Goal: Use online tool/utility: Utilize a website feature to perform a specific function

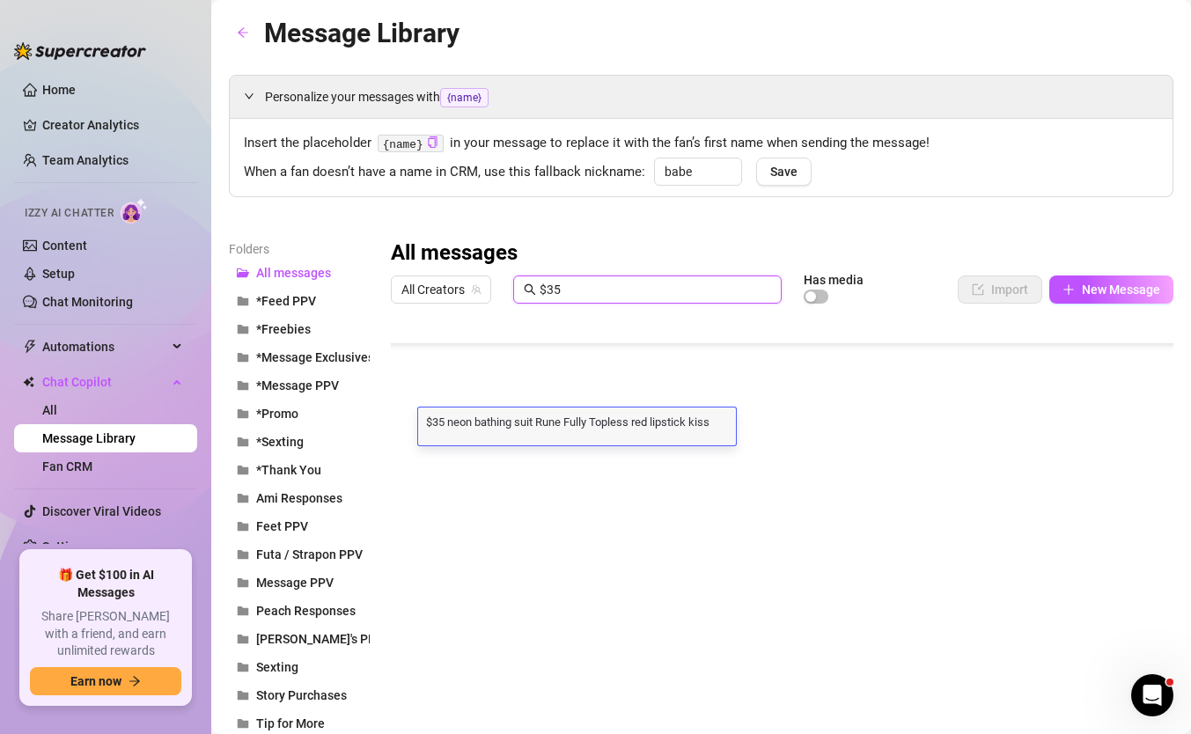
click at [568, 288] on input "$35" at bounding box center [655, 289] width 231 height 19
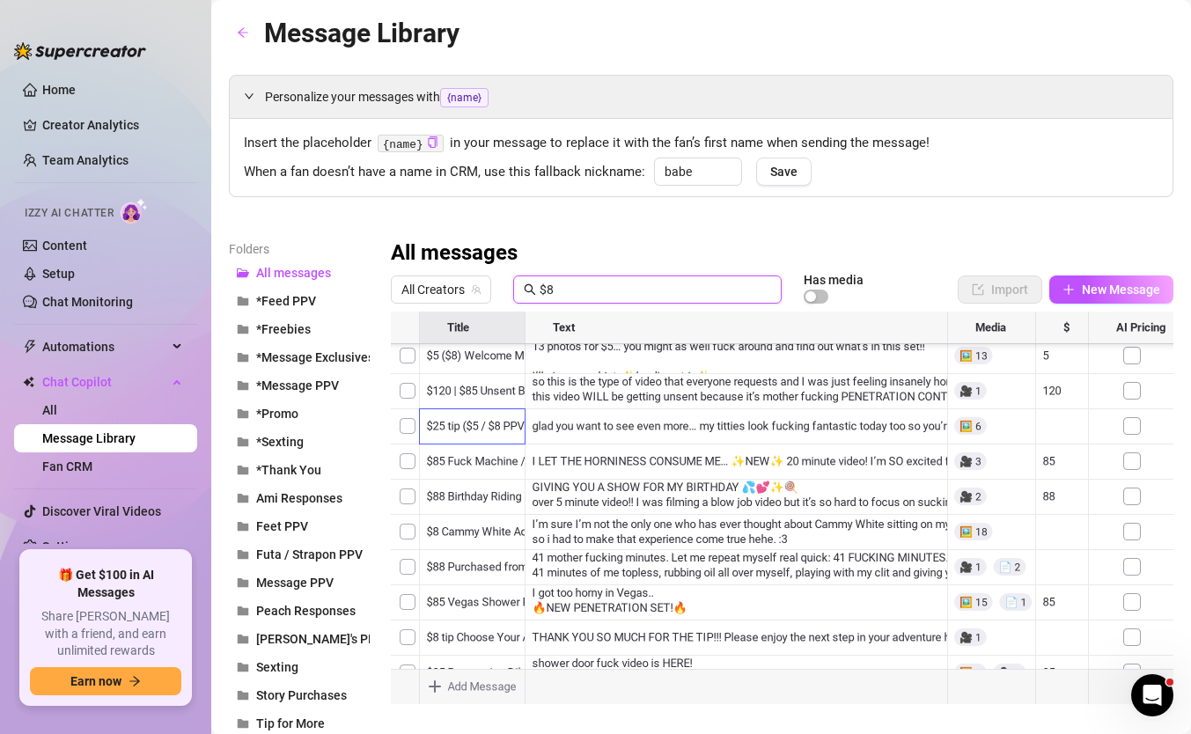
click at [584, 283] on input "$8" at bounding box center [655, 289] width 231 height 19
click at [481, 405] on div at bounding box center [782, 508] width 782 height 393
click at [568, 292] on input "$8" at bounding box center [655, 289] width 231 height 19
click at [584, 290] on input "$28" at bounding box center [655, 289] width 231 height 19
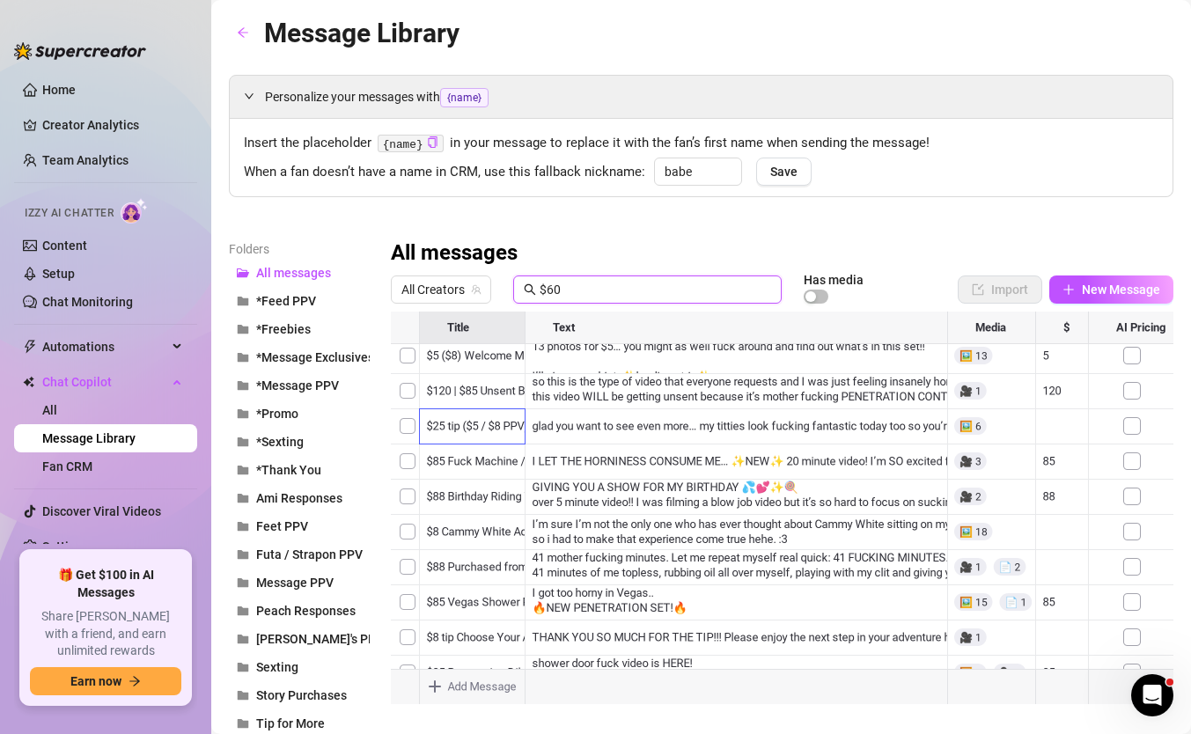
click at [588, 289] on input "$60" at bounding box center [655, 289] width 231 height 19
click at [550, 430] on div at bounding box center [782, 508] width 782 height 393
type input "hicke"
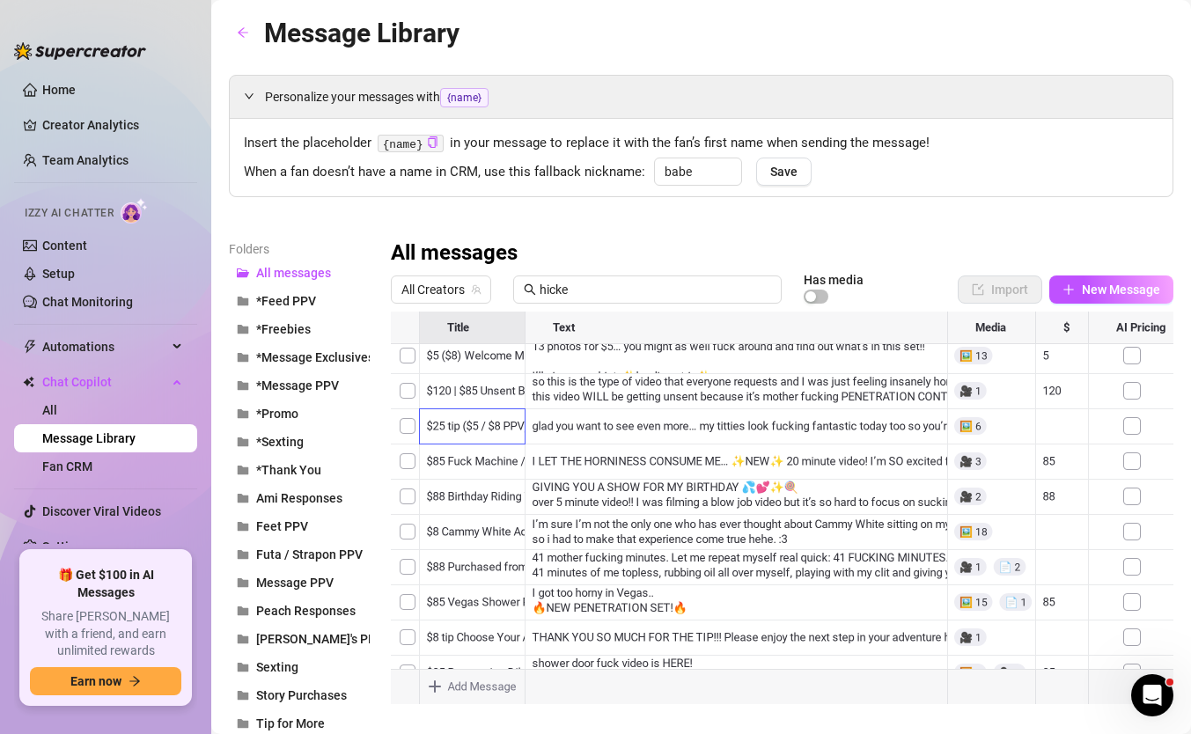
click at [550, 430] on div at bounding box center [782, 508] width 782 height 393
